Goal: Information Seeking & Learning: Compare options

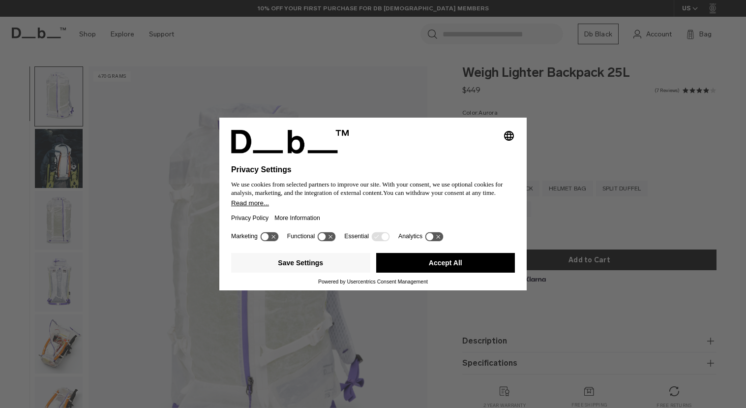
click at [596, 130] on div "Selecting an option will immediately change the language Privacy Settings We us…" at bounding box center [373, 204] width 746 height 408
click at [63, 216] on div "Selecting an option will immediately change the language Privacy Settings We us…" at bounding box center [373, 204] width 746 height 408
click at [266, 238] on icon at bounding box center [264, 236] width 7 height 7
click at [324, 240] on icon at bounding box center [322, 236] width 7 height 7
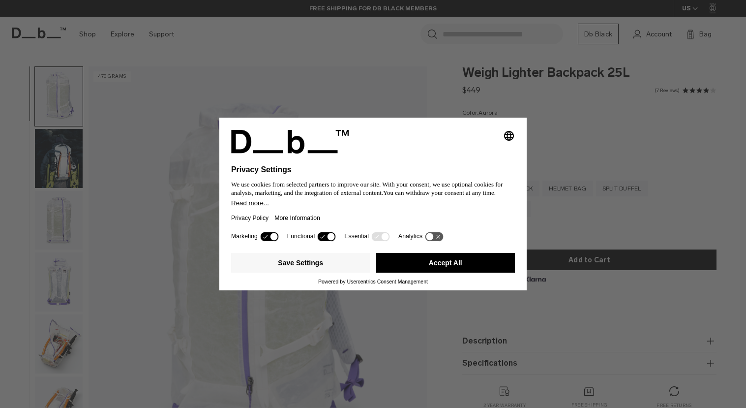
click at [272, 241] on icon at bounding box center [269, 236] width 18 height 9
click at [330, 236] on icon at bounding box center [327, 236] width 18 height 9
click at [450, 268] on button "Accept All" at bounding box center [445, 263] width 139 height 20
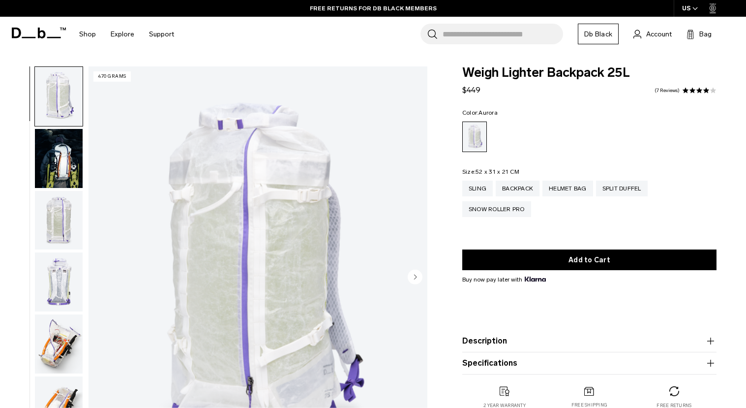
click at [58, 232] on img "button" at bounding box center [59, 220] width 48 height 59
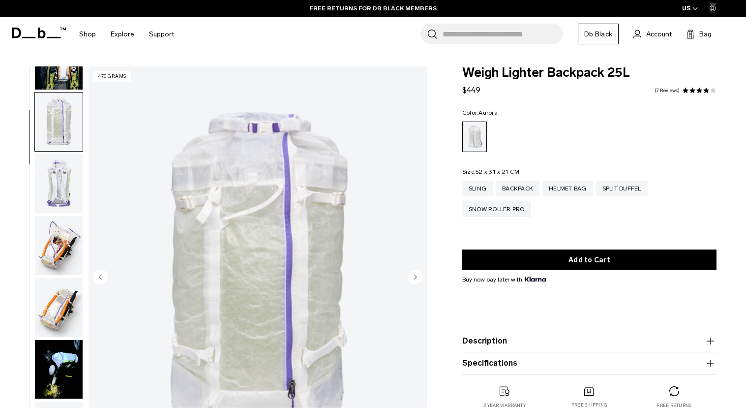
scroll to position [124, 0]
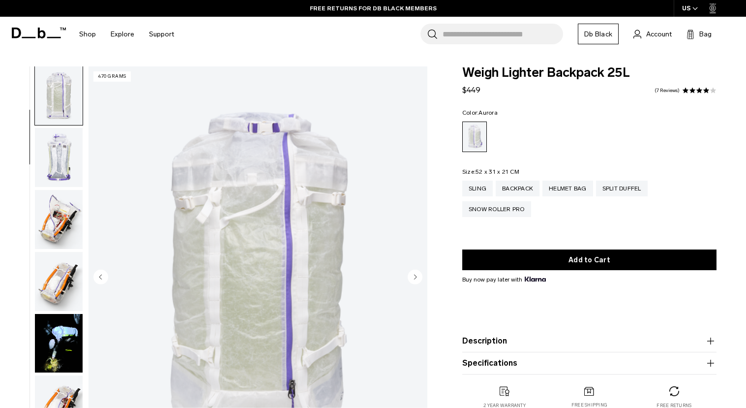
click at [57, 275] on img "button" at bounding box center [59, 281] width 48 height 59
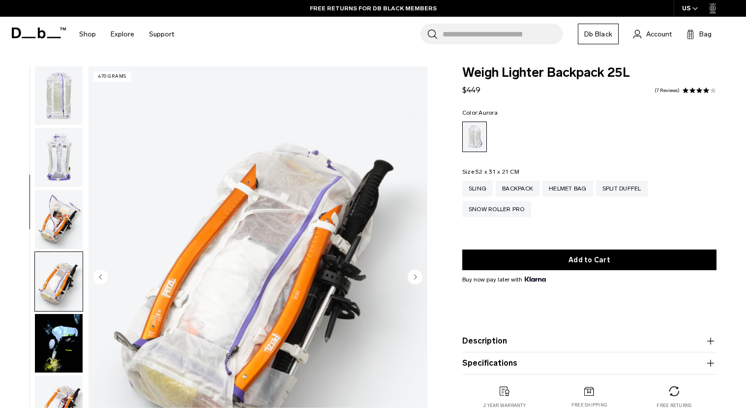
scroll to position [312, 0]
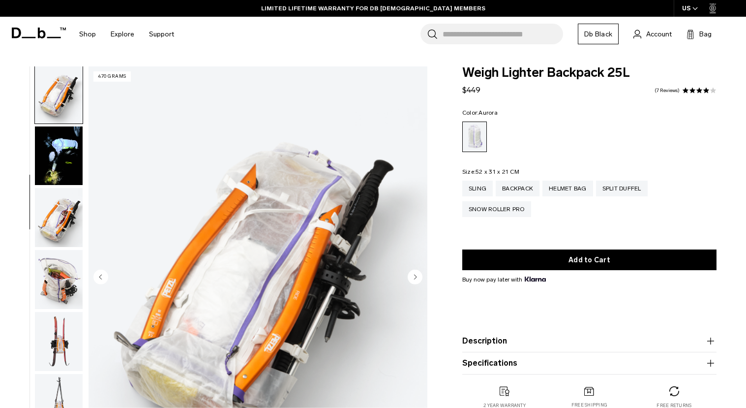
click at [60, 291] on img "button" at bounding box center [59, 279] width 48 height 59
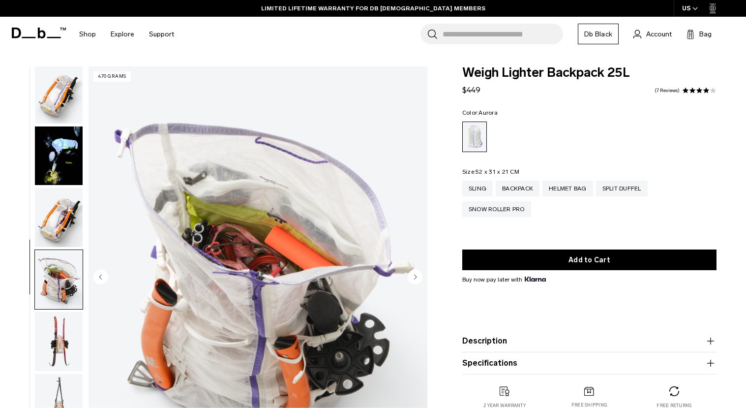
scroll to position [499, 0]
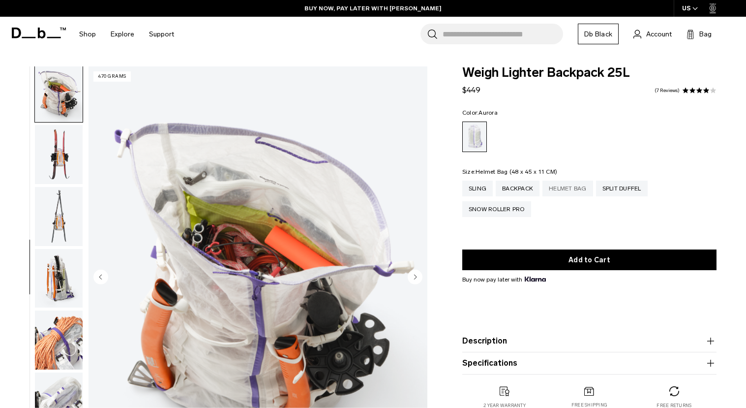
click at [575, 193] on div "Helmet Bag" at bounding box center [568, 189] width 51 height 16
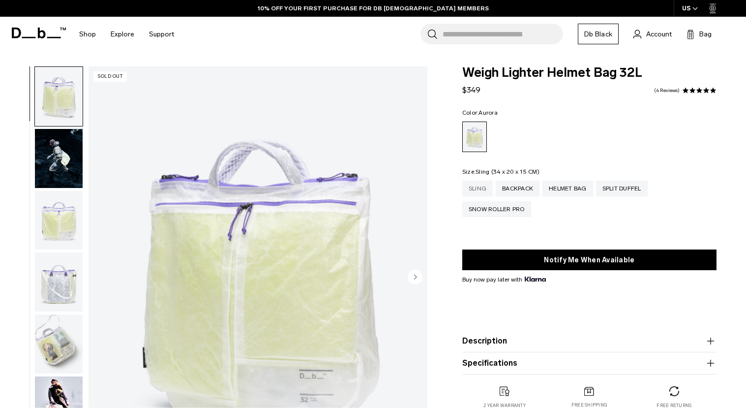
click at [478, 189] on div "Sling" at bounding box center [477, 189] width 30 height 16
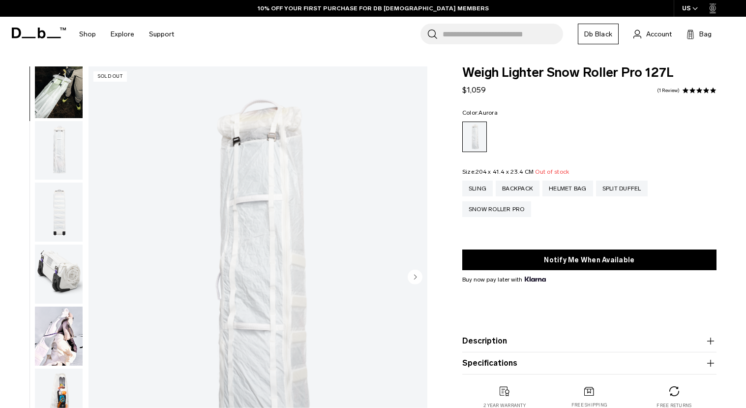
scroll to position [74, 0]
click at [513, 345] on button "Description" at bounding box center [589, 341] width 254 height 12
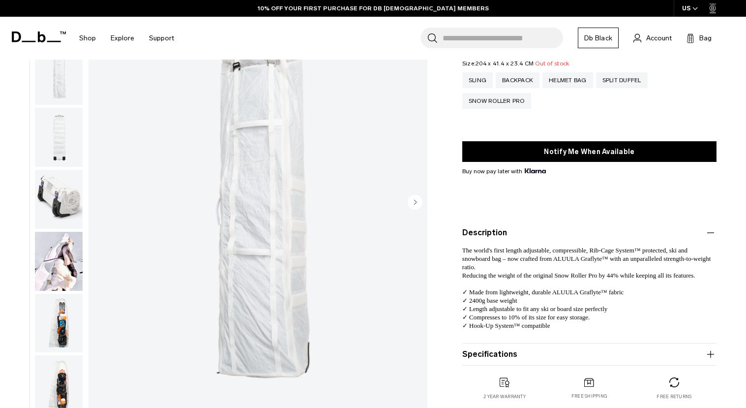
scroll to position [244, 0]
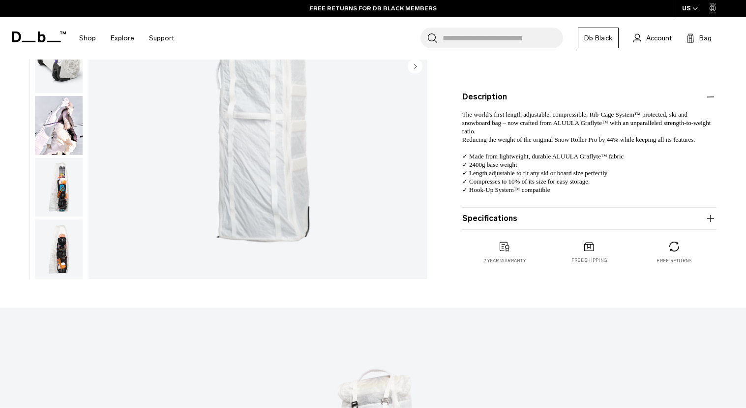
click at [502, 219] on button "Specifications" at bounding box center [589, 219] width 254 height 12
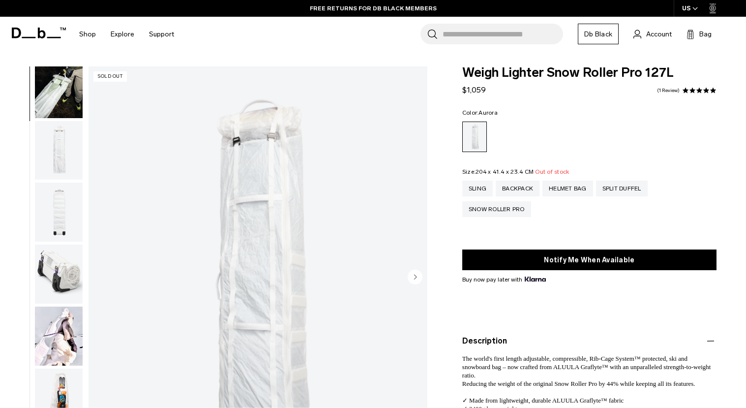
scroll to position [0, 0]
click at [612, 185] on div "Split Duffel" at bounding box center [622, 189] width 52 height 16
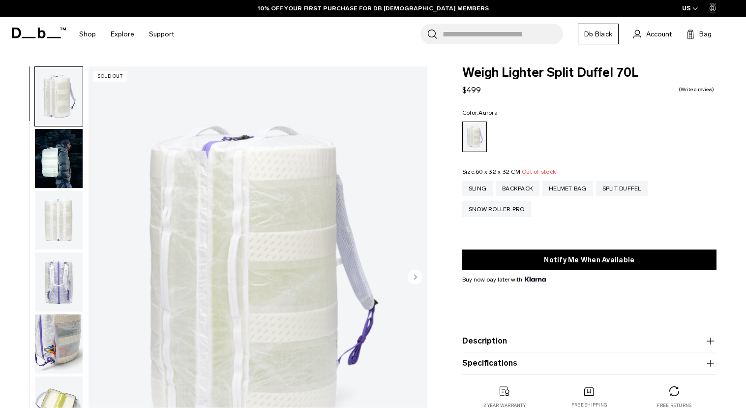
click at [61, 213] on img "button" at bounding box center [59, 220] width 48 height 59
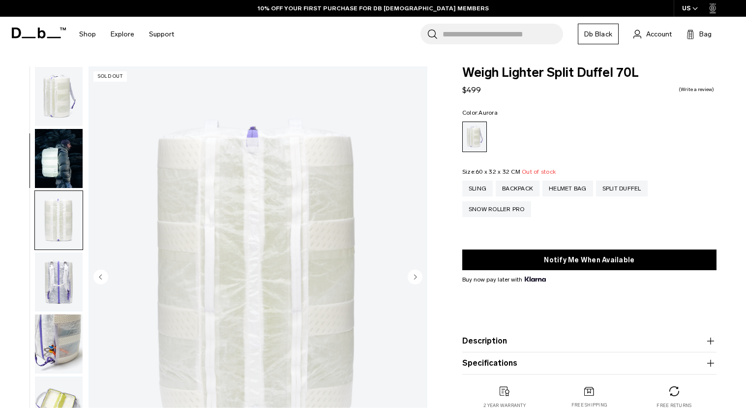
scroll to position [125, 0]
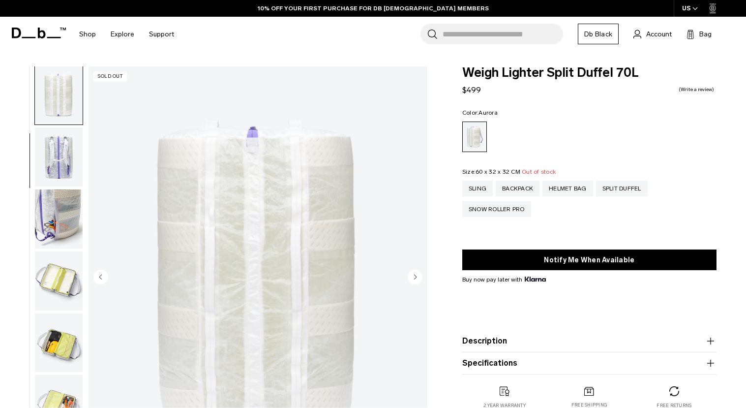
click at [53, 167] on img "button" at bounding box center [59, 156] width 48 height 59
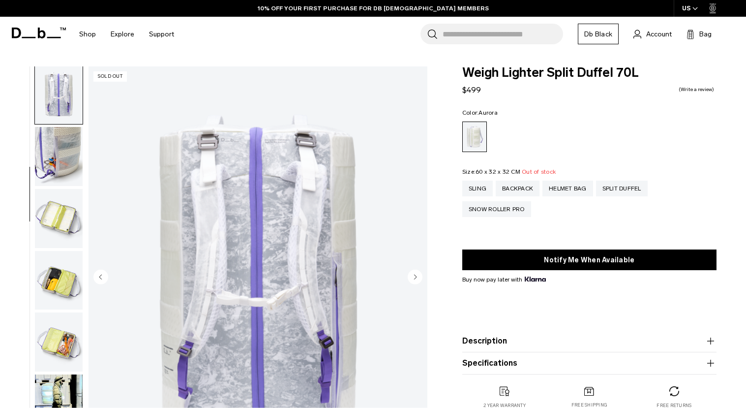
click at [57, 181] on img "button" at bounding box center [59, 156] width 48 height 59
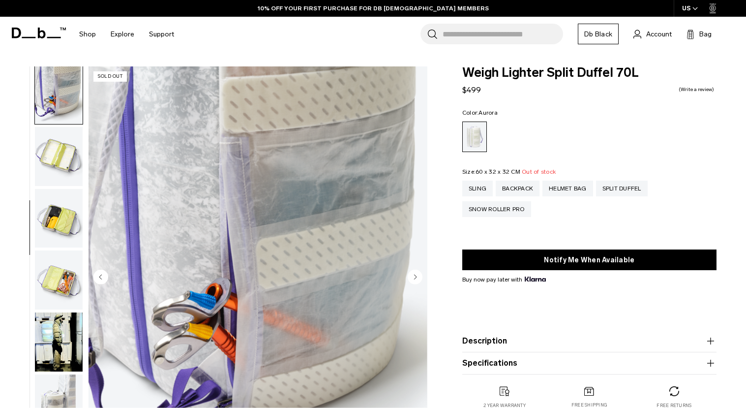
scroll to position [250, 0]
click at [59, 197] on img "button" at bounding box center [59, 217] width 48 height 59
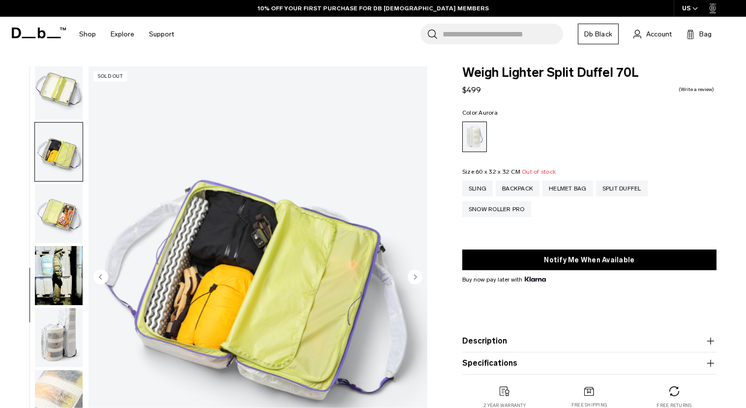
scroll to position [326, 0]
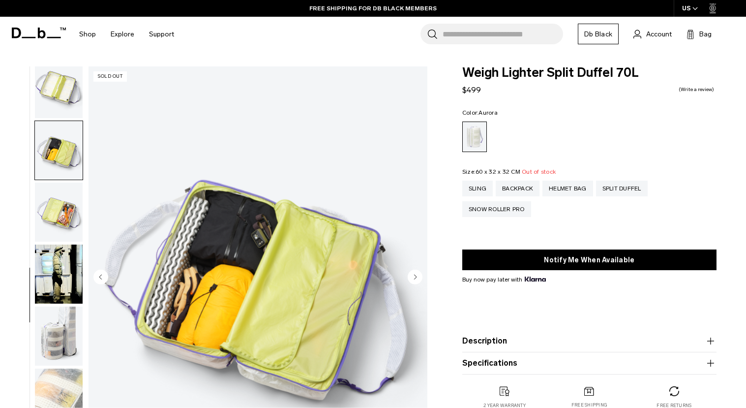
click at [59, 206] on img "button" at bounding box center [59, 212] width 48 height 59
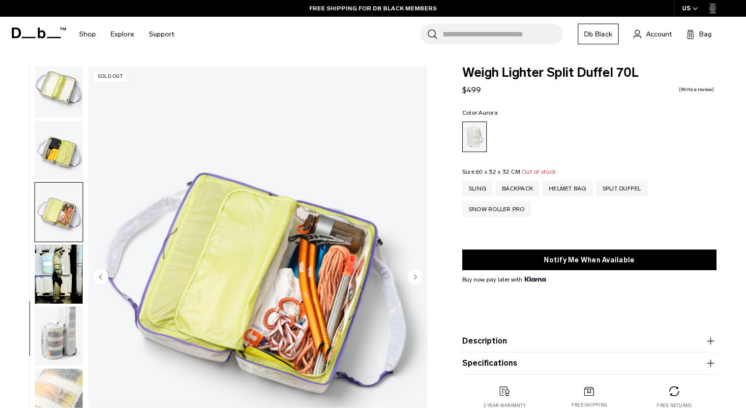
click at [66, 254] on img "button" at bounding box center [59, 273] width 48 height 59
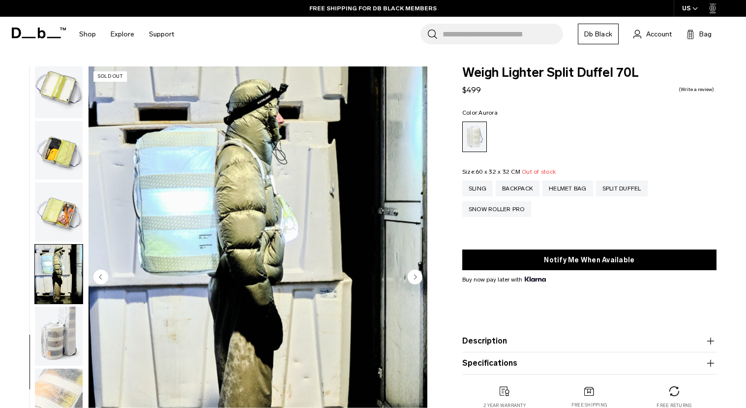
click at [64, 312] on img "button" at bounding box center [59, 335] width 48 height 59
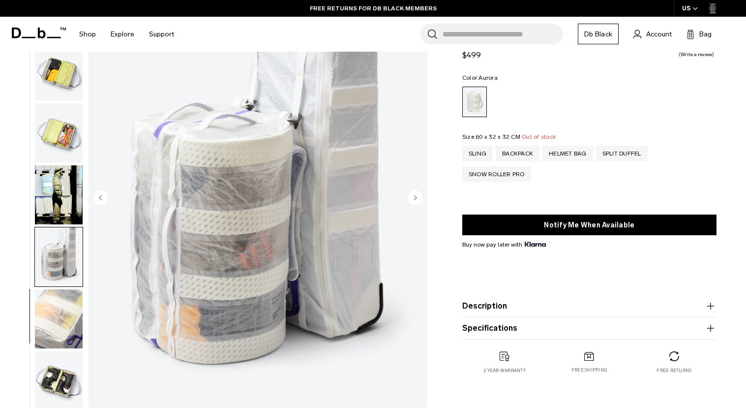
scroll to position [101, 0]
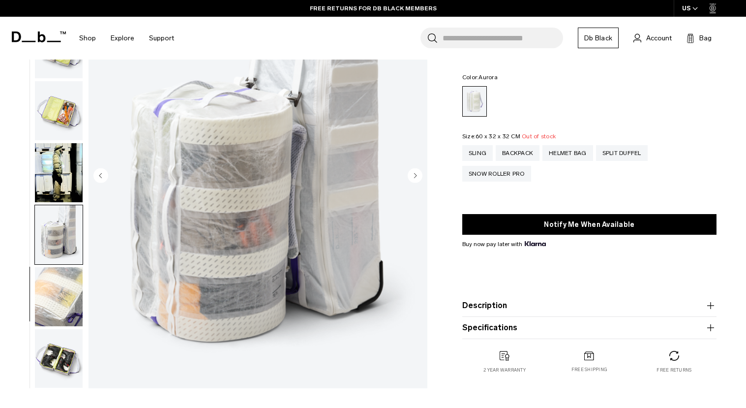
click at [60, 303] on img "button" at bounding box center [59, 296] width 48 height 59
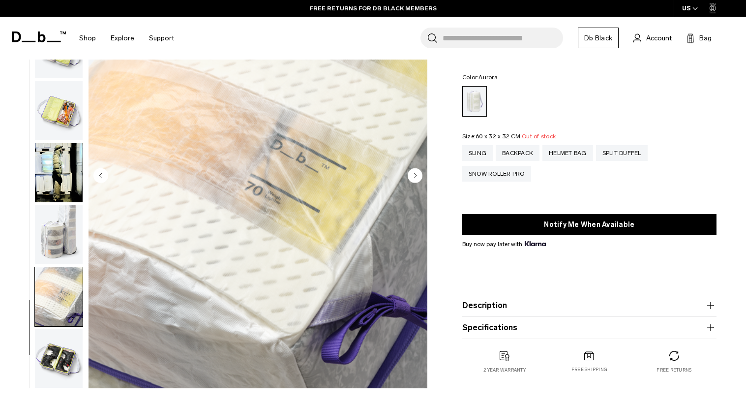
click at [65, 353] on img "button" at bounding box center [59, 358] width 48 height 59
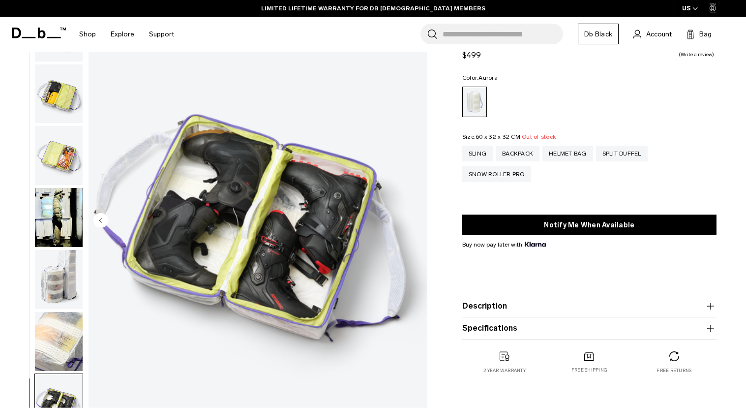
scroll to position [6, 0]
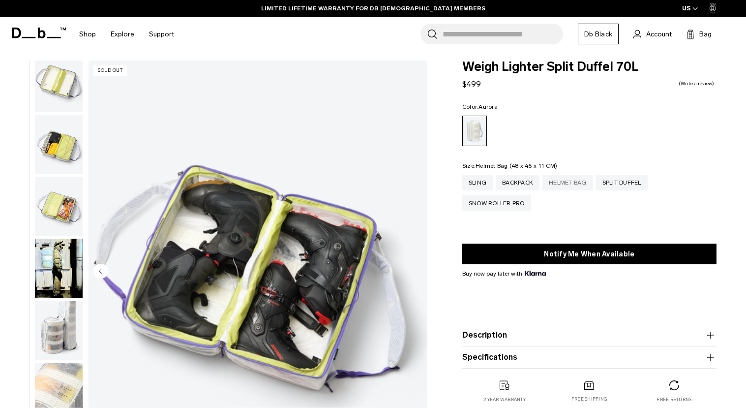
click at [576, 189] on div "Helmet Bag" at bounding box center [568, 183] width 51 height 16
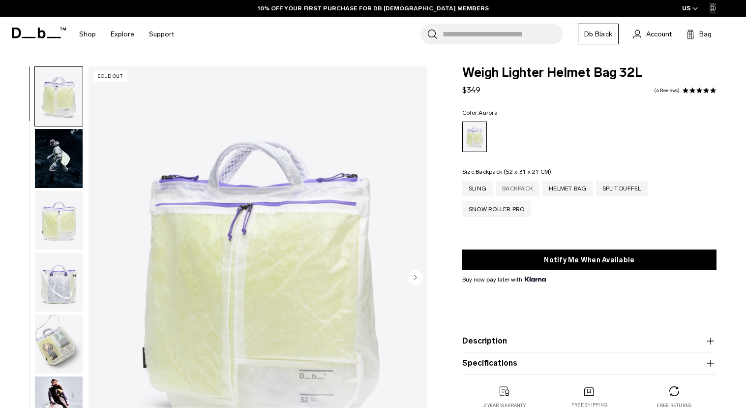
click at [520, 191] on div "Backpack" at bounding box center [518, 189] width 44 height 16
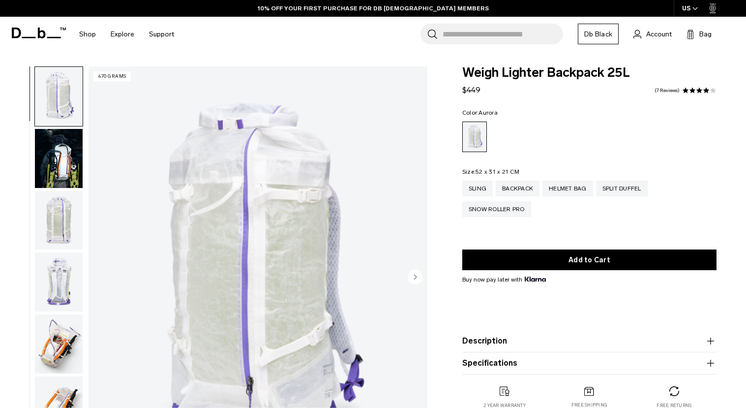
click at [60, 164] on img "button" at bounding box center [59, 158] width 48 height 59
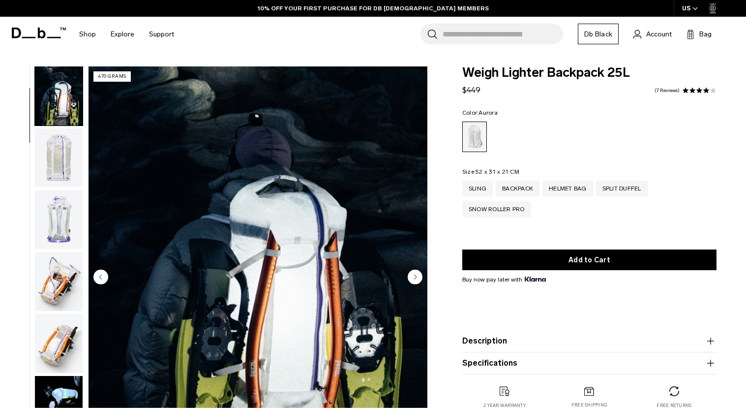
click at [55, 173] on img "button" at bounding box center [59, 157] width 48 height 59
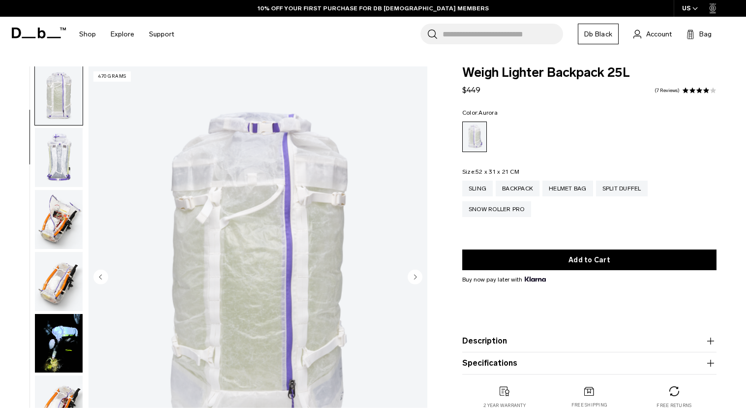
click at [58, 208] on img "button" at bounding box center [59, 219] width 48 height 59
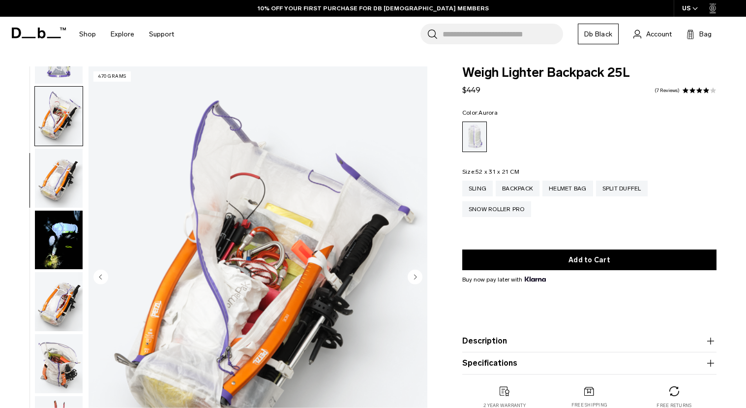
scroll to position [249, 0]
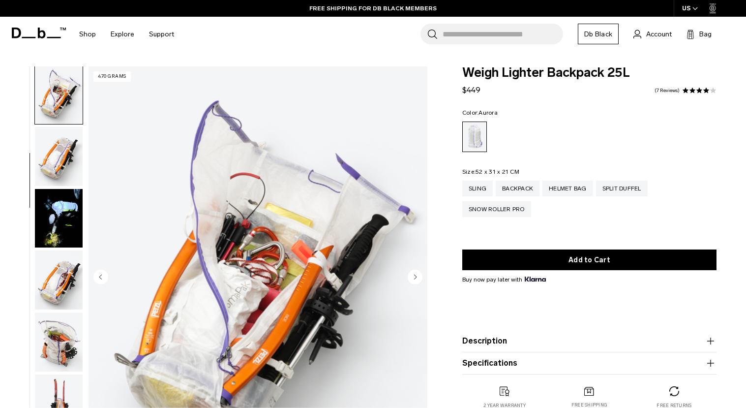
click at [49, 170] on img "button" at bounding box center [59, 156] width 48 height 59
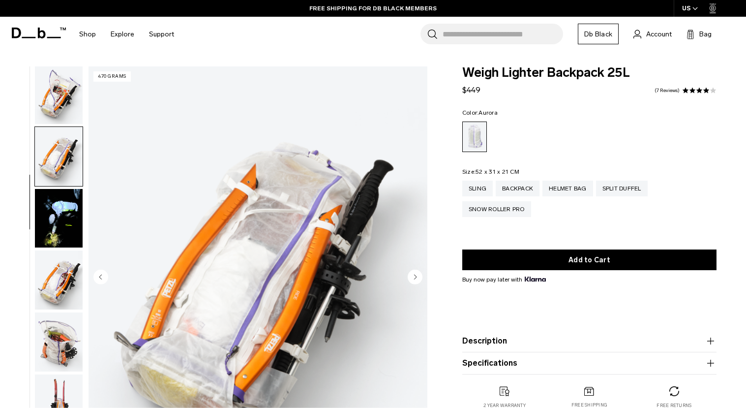
scroll to position [312, 0]
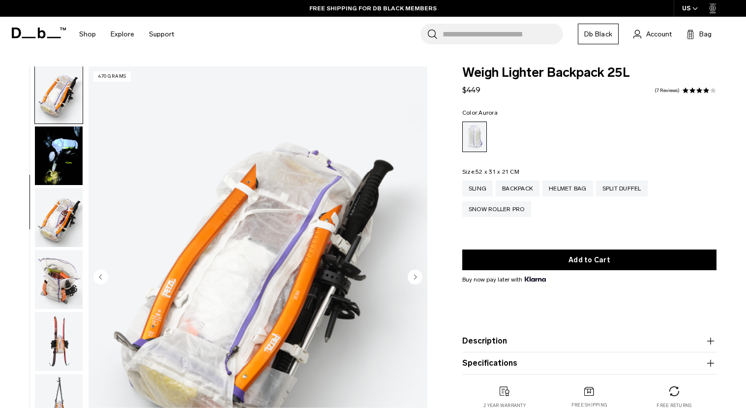
click at [48, 227] on img "button" at bounding box center [59, 217] width 48 height 59
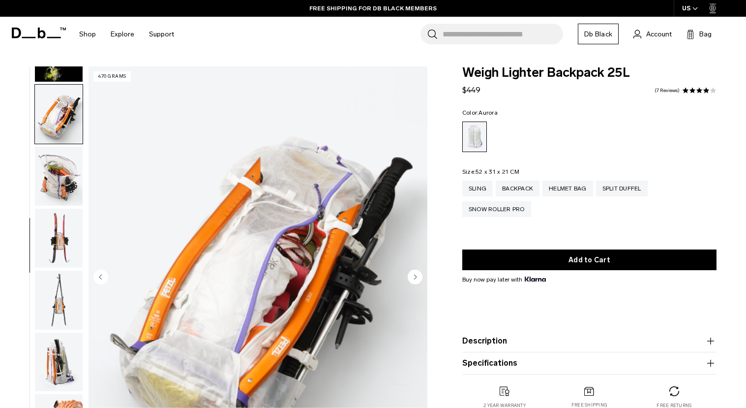
scroll to position [436, 0]
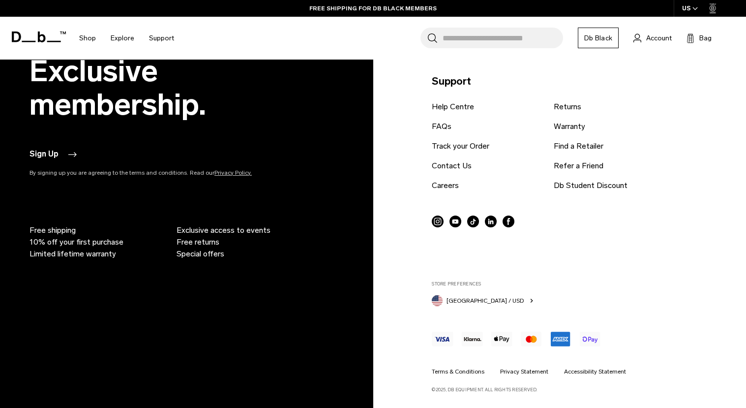
scroll to position [3488, 0]
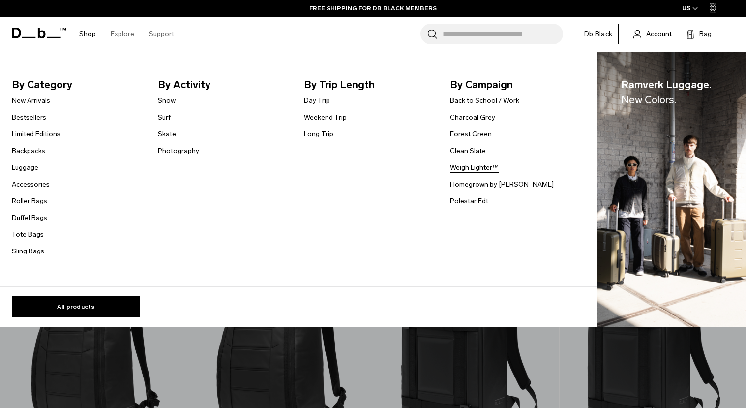
click at [467, 163] on link "Weigh Lighter™" at bounding box center [474, 167] width 49 height 10
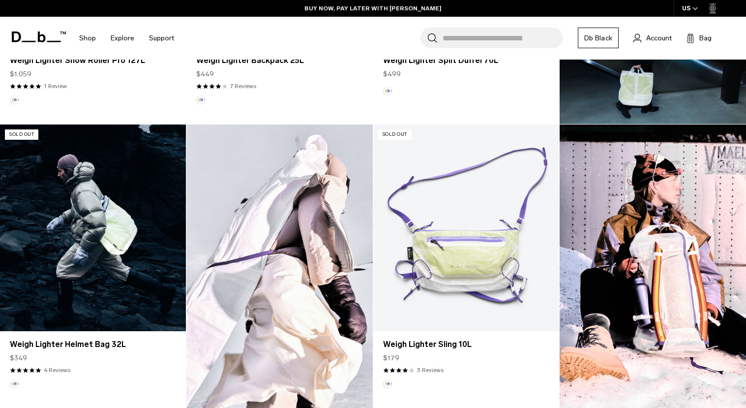
scroll to position [524, 0]
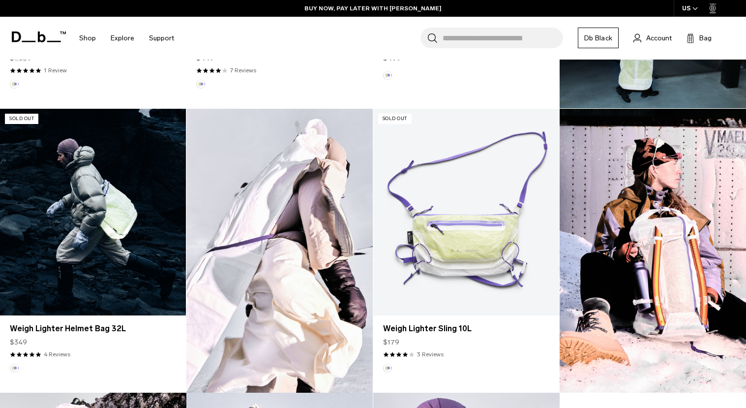
click at [126, 245] on link "Weigh Lighter Helmet Bag 32L" at bounding box center [93, 212] width 186 height 207
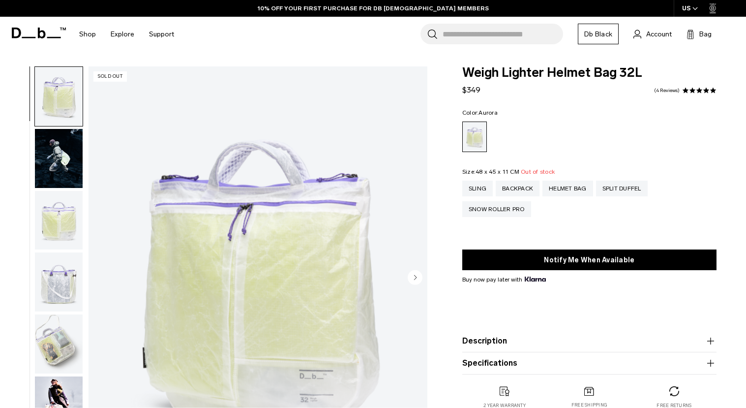
click at [57, 234] on img "button" at bounding box center [59, 220] width 48 height 59
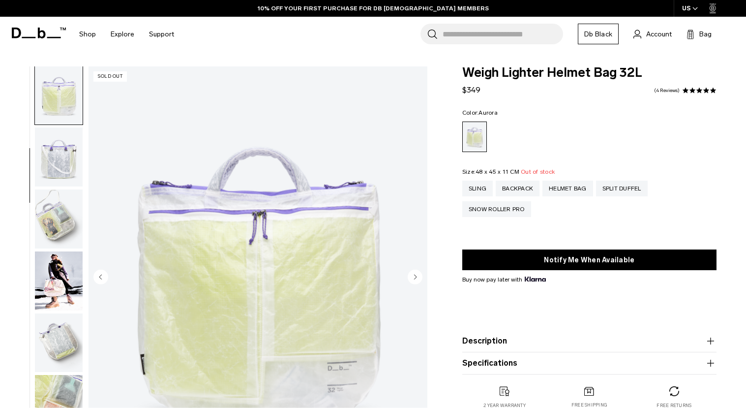
click at [54, 220] on img "button" at bounding box center [59, 218] width 48 height 59
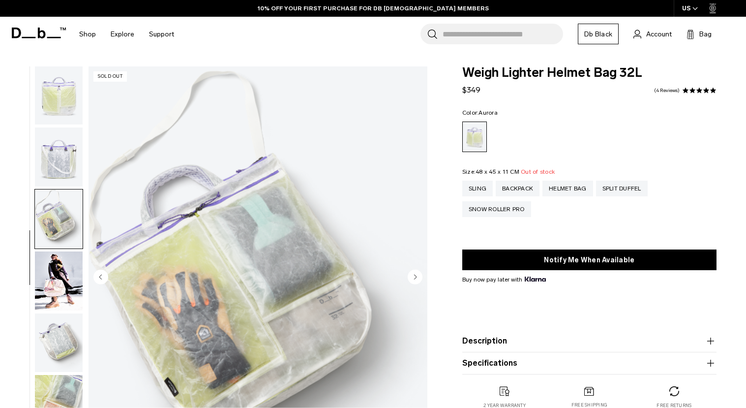
scroll to position [200, 0]
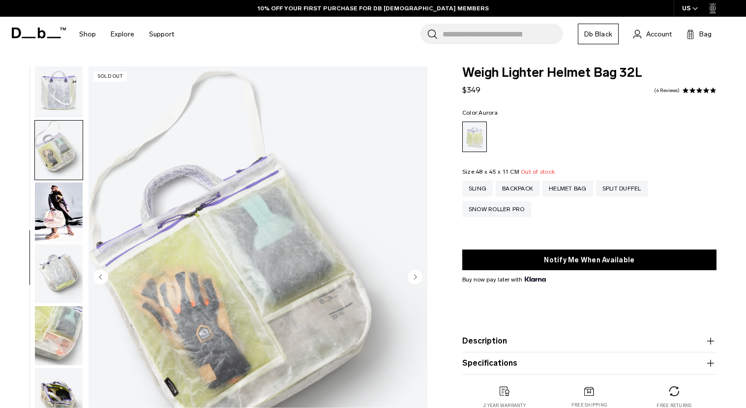
click at [56, 228] on img "button" at bounding box center [59, 212] width 48 height 59
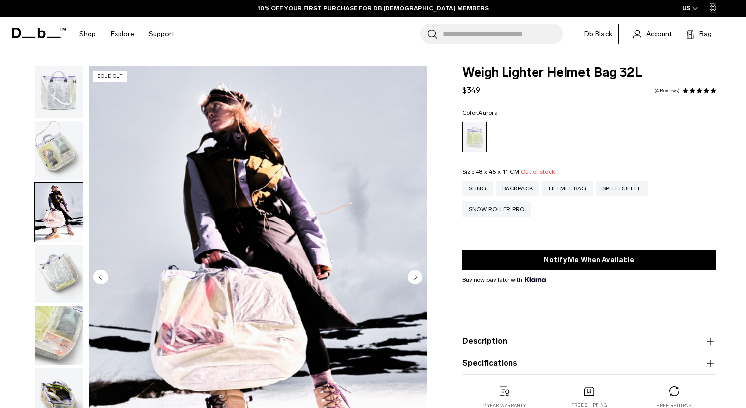
click at [59, 274] on img "button" at bounding box center [59, 273] width 48 height 59
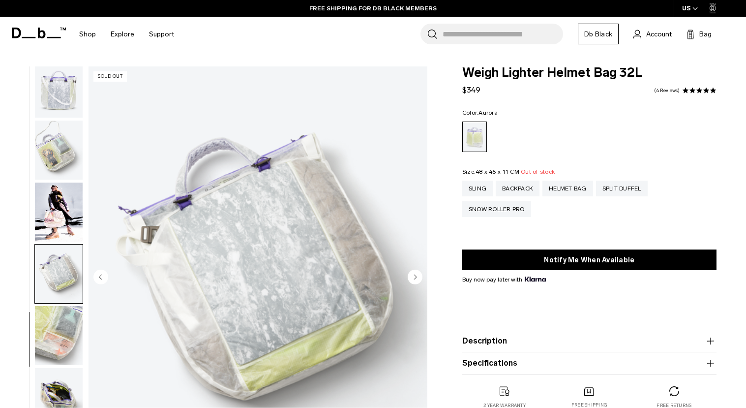
click at [62, 328] on img "button" at bounding box center [59, 335] width 48 height 59
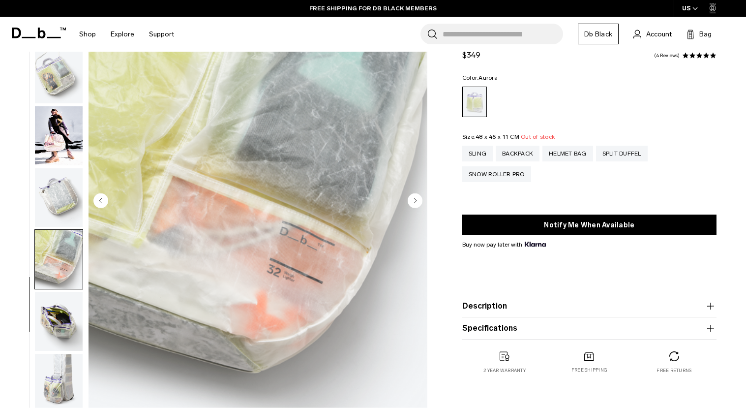
scroll to position [81, 0]
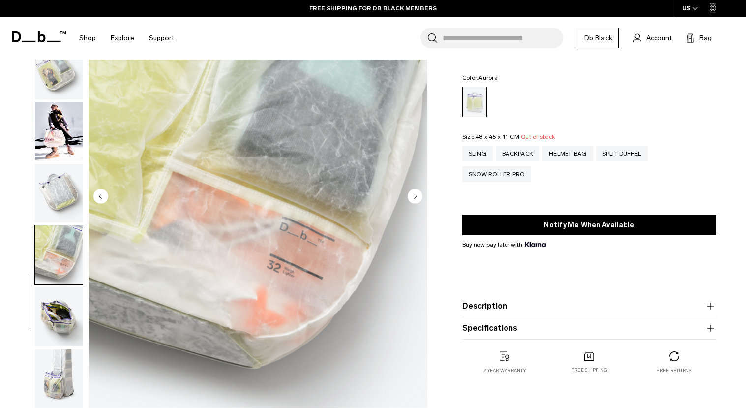
click at [61, 324] on img "button" at bounding box center [59, 316] width 48 height 59
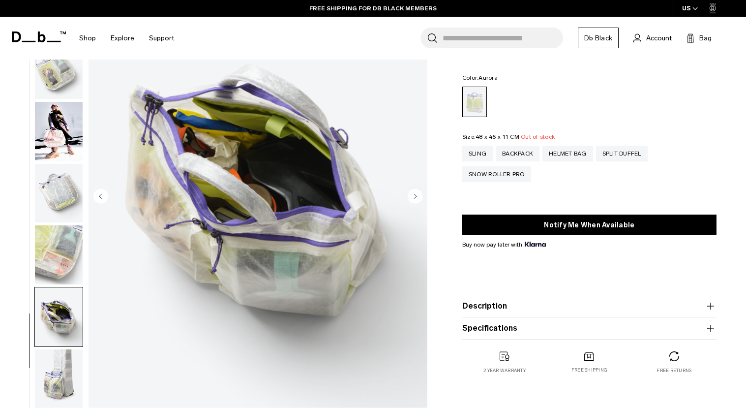
click at [63, 379] on img "button" at bounding box center [59, 378] width 48 height 59
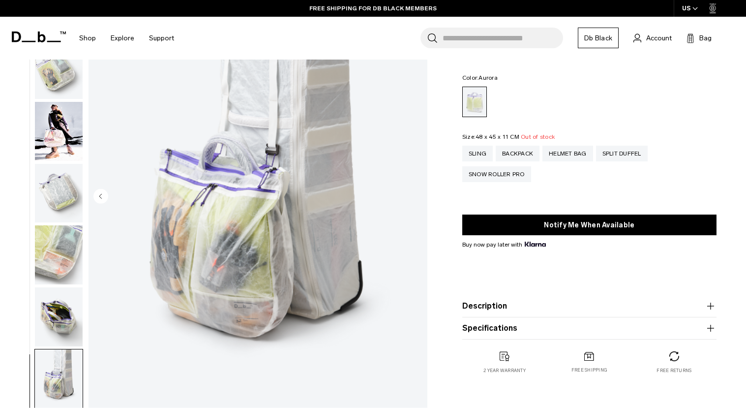
scroll to position [83, 0]
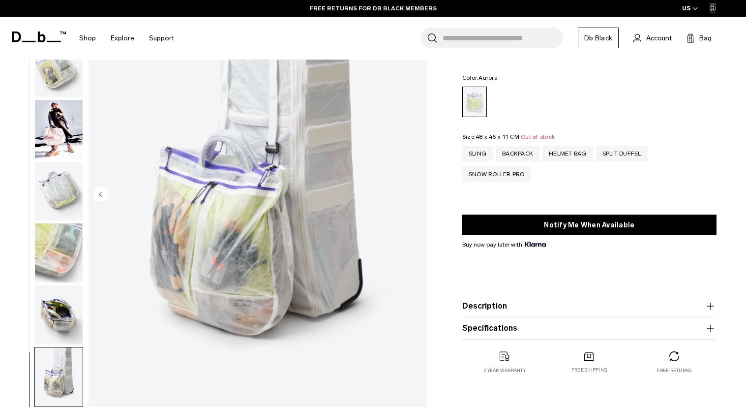
click at [259, 176] on img "10 / 10" at bounding box center [258, 195] width 339 height 423
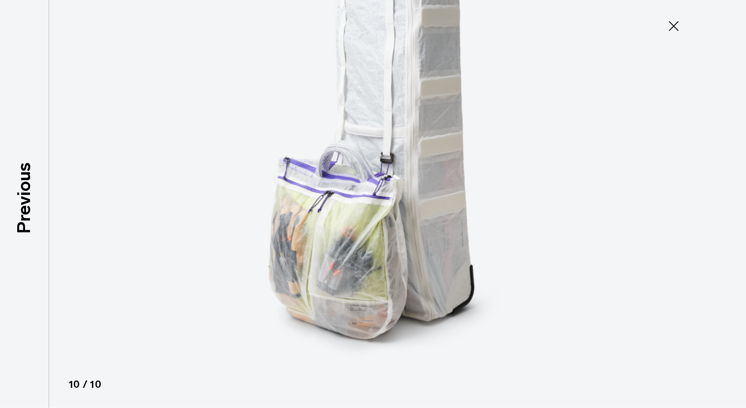
click at [672, 34] on button "Close" at bounding box center [674, 26] width 32 height 21
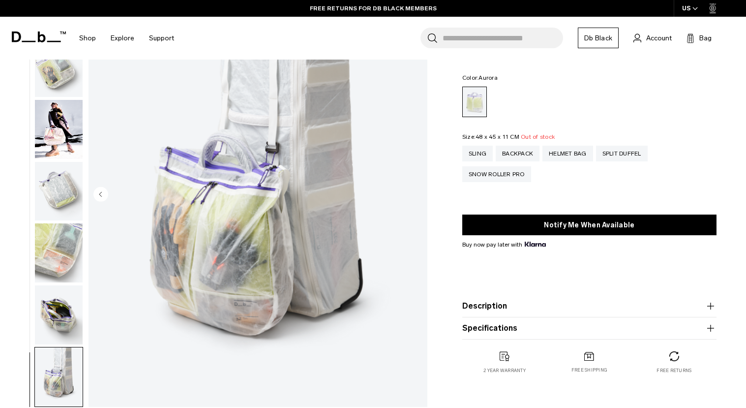
click at [61, 194] on img "button" at bounding box center [59, 191] width 48 height 59
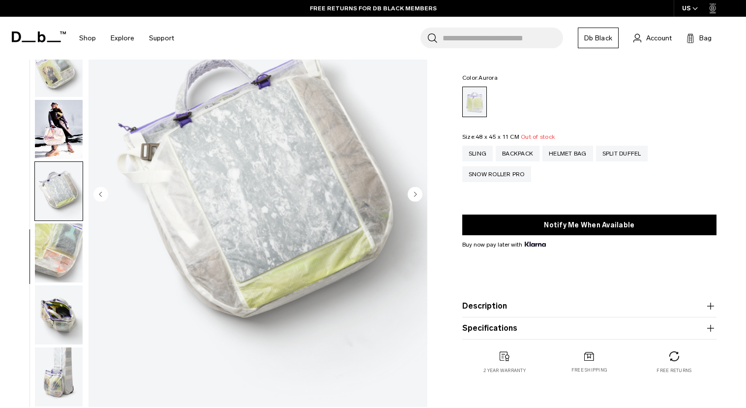
click at [66, 127] on img "button" at bounding box center [59, 129] width 48 height 59
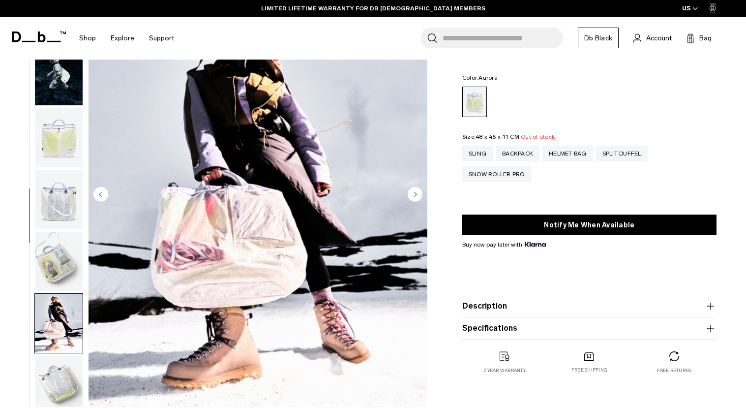
scroll to position [0, 0]
click at [61, 79] on img "button" at bounding box center [59, 75] width 48 height 59
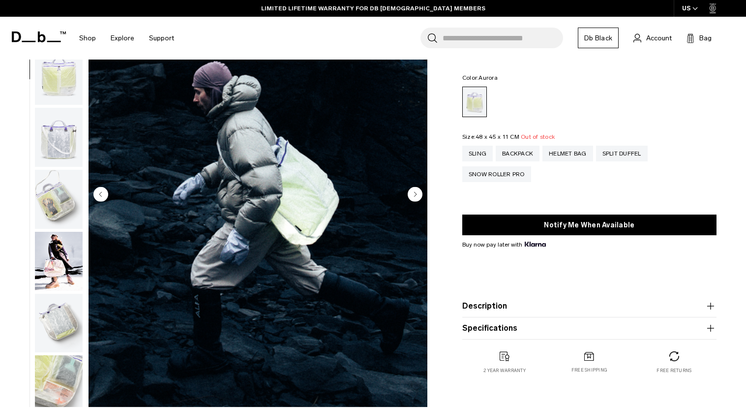
scroll to position [62, 0]
click at [62, 110] on img "button" at bounding box center [59, 136] width 48 height 59
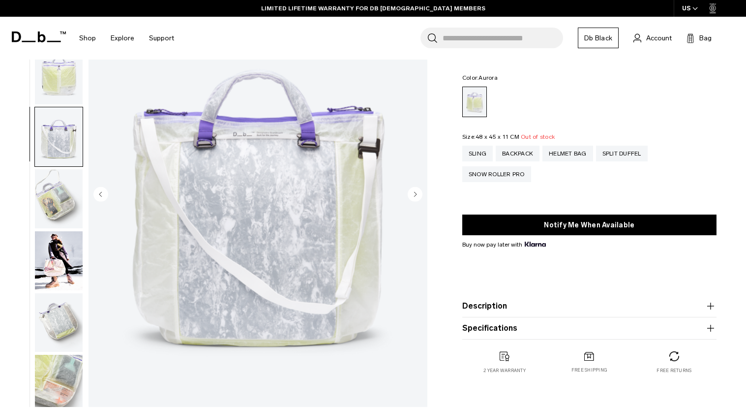
scroll to position [187, 0]
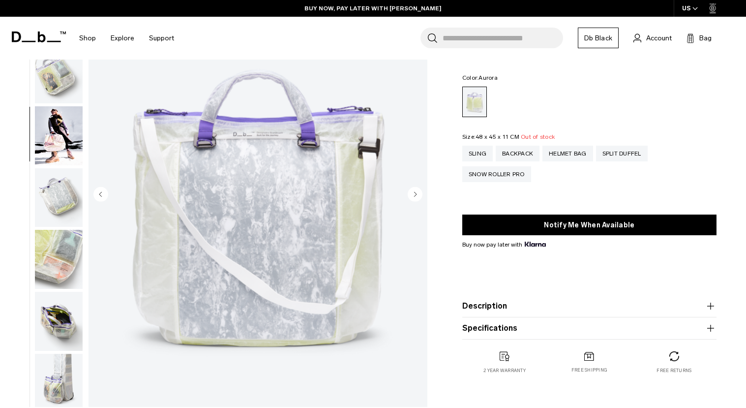
click at [516, 307] on button "Description" at bounding box center [589, 306] width 254 height 12
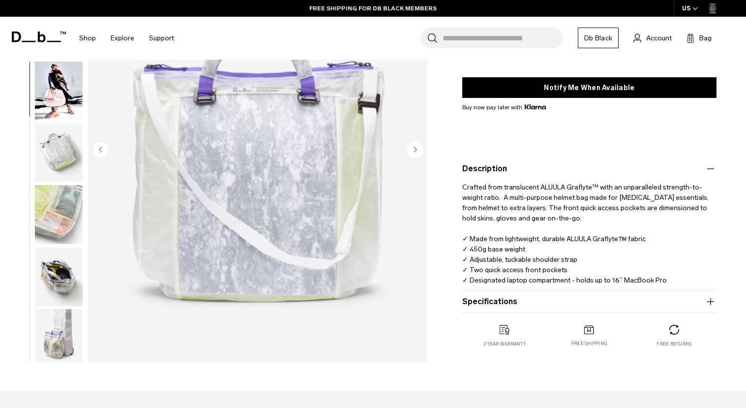
scroll to position [177, 0]
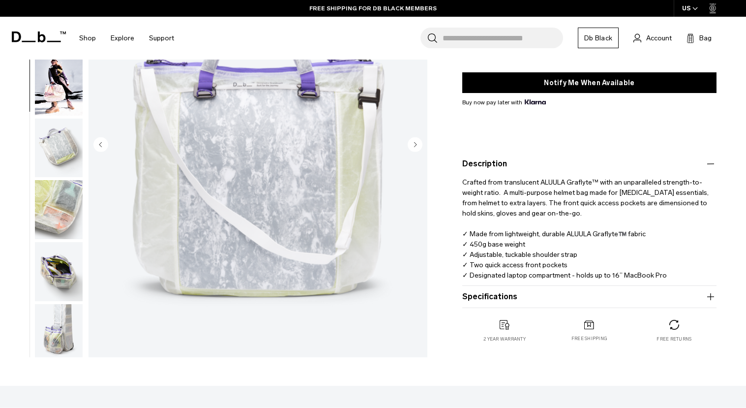
click at [507, 301] on button "Specifications" at bounding box center [589, 297] width 254 height 12
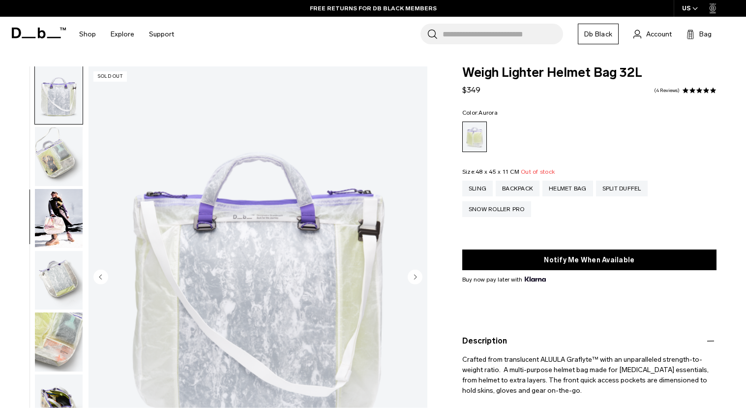
scroll to position [0, 0]
click at [474, 186] on div "Sling" at bounding box center [477, 189] width 30 height 16
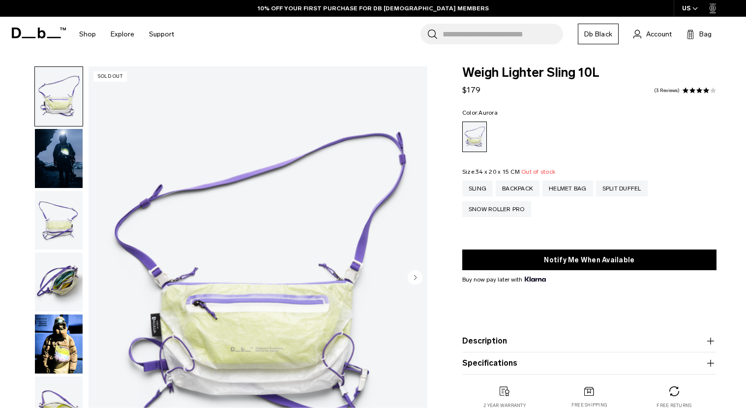
click at [65, 294] on img "button" at bounding box center [59, 281] width 48 height 59
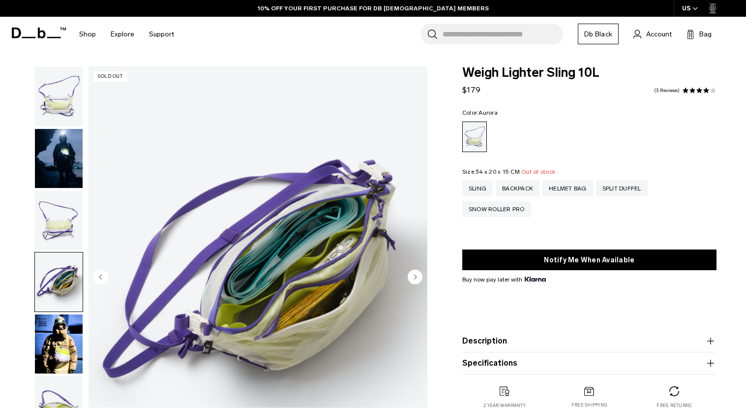
click at [65, 327] on img "button" at bounding box center [59, 343] width 48 height 59
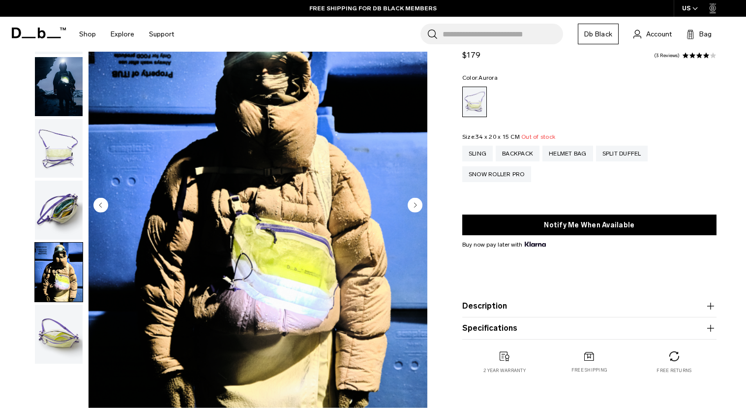
scroll to position [80, 0]
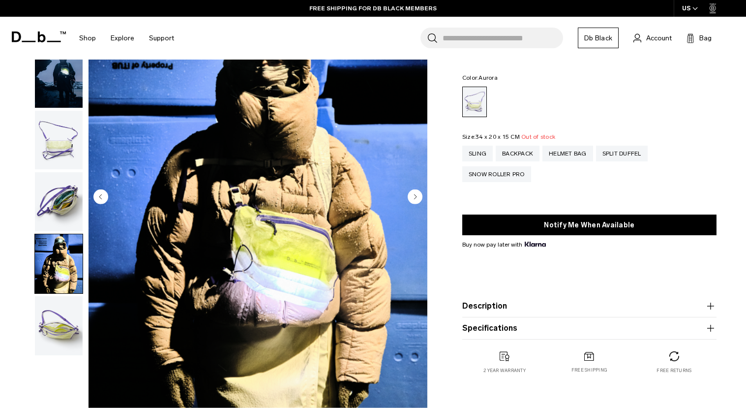
click at [58, 141] on img "button" at bounding box center [59, 140] width 48 height 59
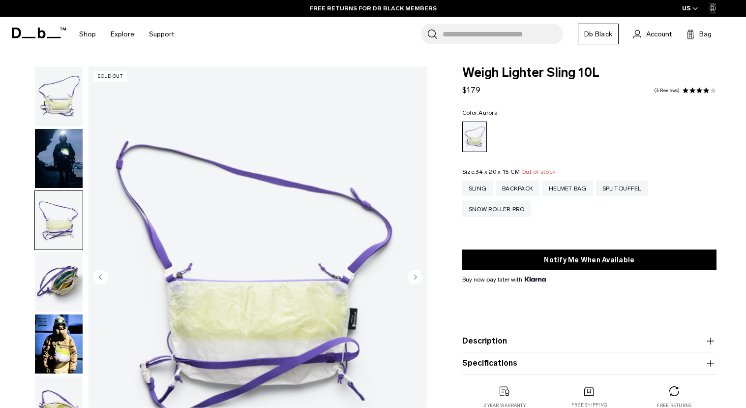
scroll to position [0, 0]
click at [59, 150] on img "button" at bounding box center [59, 158] width 48 height 59
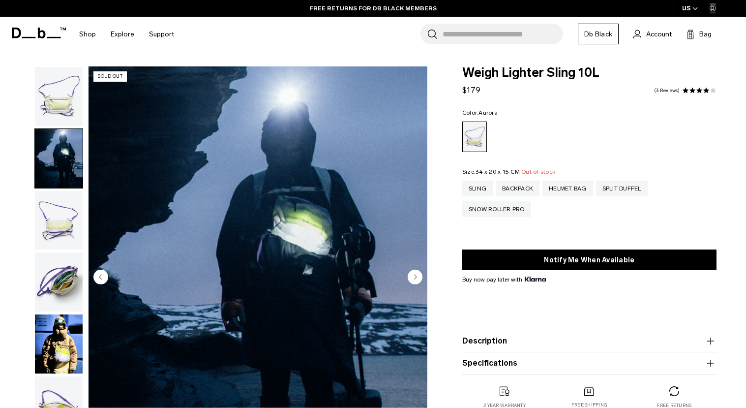
click at [59, 108] on img "button" at bounding box center [59, 96] width 48 height 59
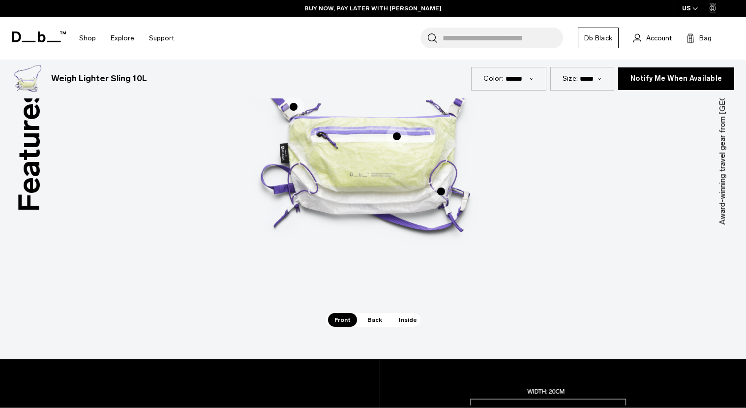
scroll to position [667, 0]
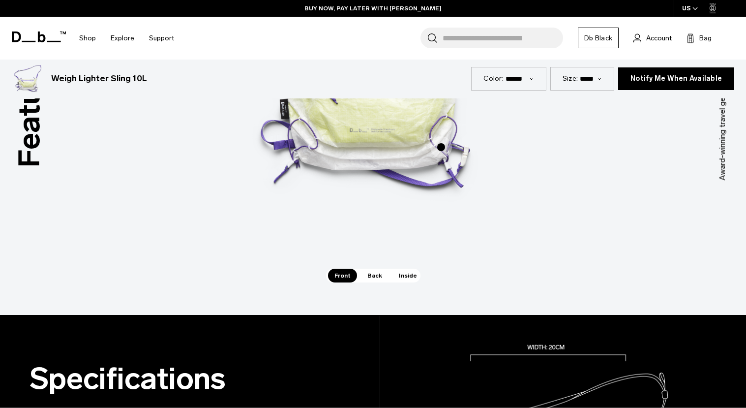
click at [407, 276] on span "Inside" at bounding box center [408, 276] width 31 height 14
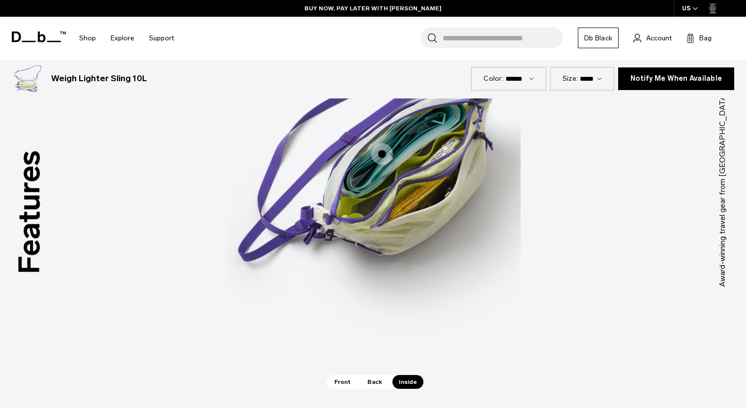
scroll to position [585, 0]
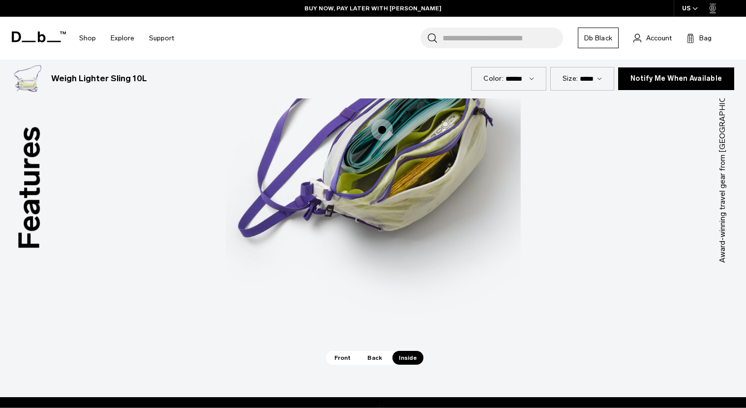
click at [377, 357] on span "Back" at bounding box center [375, 358] width 28 height 14
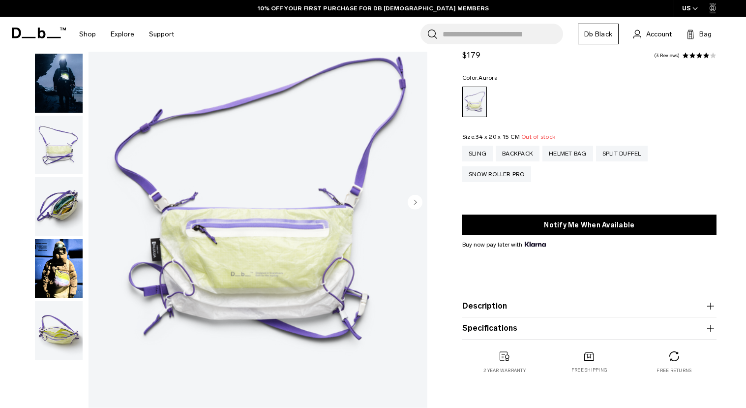
scroll to position [49, 0]
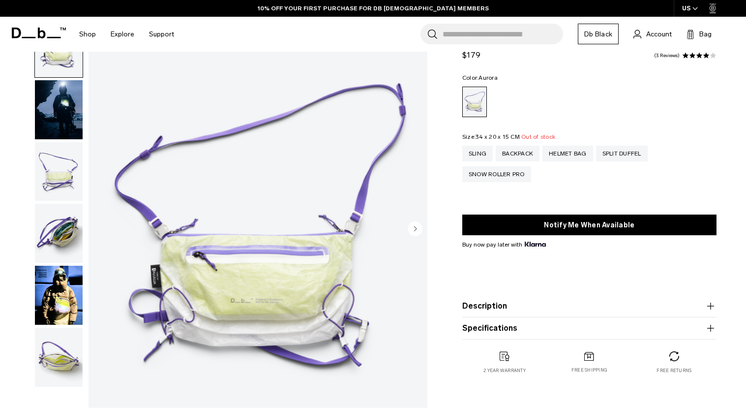
click at [480, 304] on button "Description" at bounding box center [589, 306] width 254 height 12
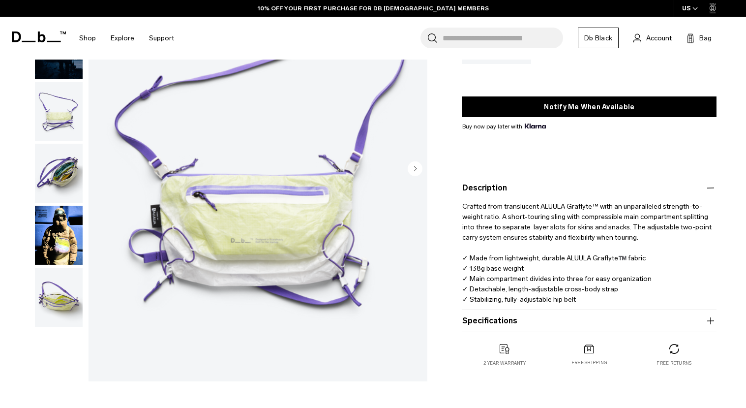
scroll to position [159, 0]
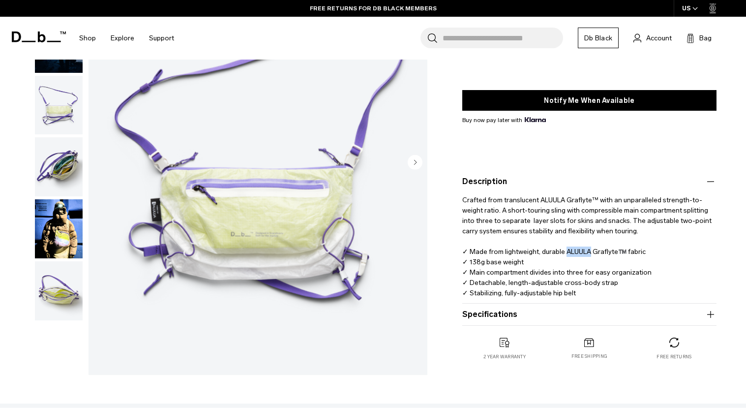
drag, startPoint x: 566, startPoint y: 253, endPoint x: 589, endPoint y: 254, distance: 23.2
click at [589, 254] on p "Crafted from translucent ALUULA Graflyte™ with an unparalleled strength-to-weig…" at bounding box center [589, 242] width 254 height 111
copy p "ALUULA"
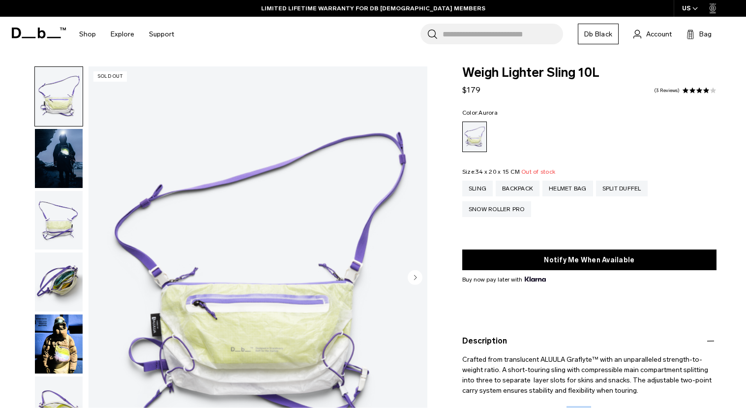
scroll to position [0, 0]
click at [524, 186] on div "Backpack" at bounding box center [518, 189] width 44 height 16
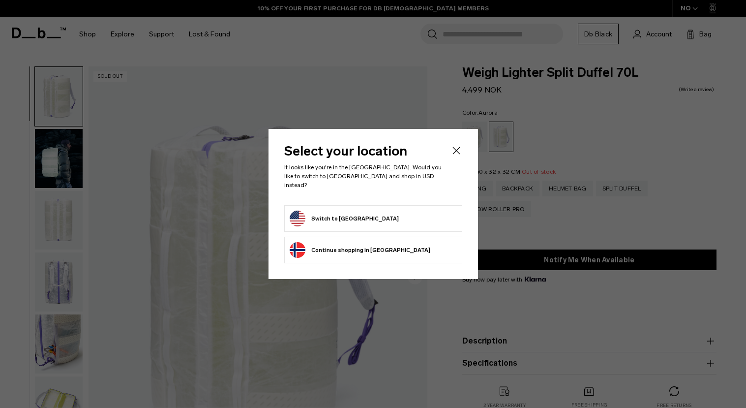
click at [398, 214] on form "Switch to [GEOGRAPHIC_DATA]" at bounding box center [373, 219] width 167 height 16
click at [332, 216] on button "Switch to [GEOGRAPHIC_DATA]" at bounding box center [344, 219] width 109 height 16
